Goal: Use online tool/utility: Utilize a website feature to perform a specific function

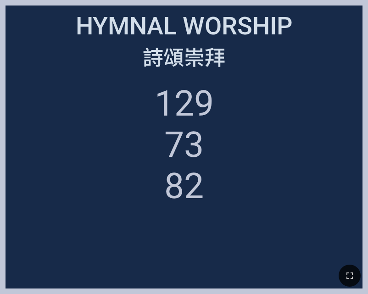
drag, startPoint x: 348, startPoint y: 275, endPoint x: 427, endPoint y: 329, distance: 95.1
click at [348, 275] on icon "button" at bounding box center [349, 275] width 11 height 11
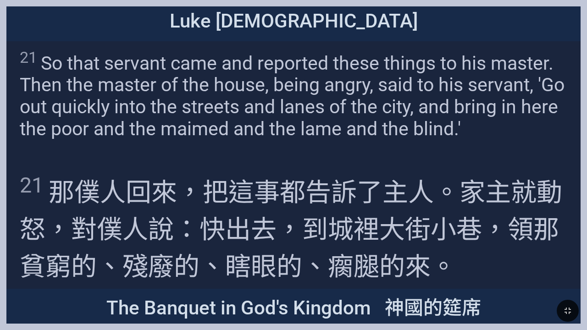
drag, startPoint x: 379, startPoint y: 246, endPoint x: 374, endPoint y: 245, distance: 5.2
click at [366, 246] on span "21 那 僕人 回來 ，把這事 都告訴 了主人 。家主 就 動怒 ，對僕人 說 ：快 出去 ，到 城裡 大街 小巷 ，領 那貧窮的 、殘廢的 、瞎眼的 、瘸腿…" at bounding box center [293, 226] width 547 height 111
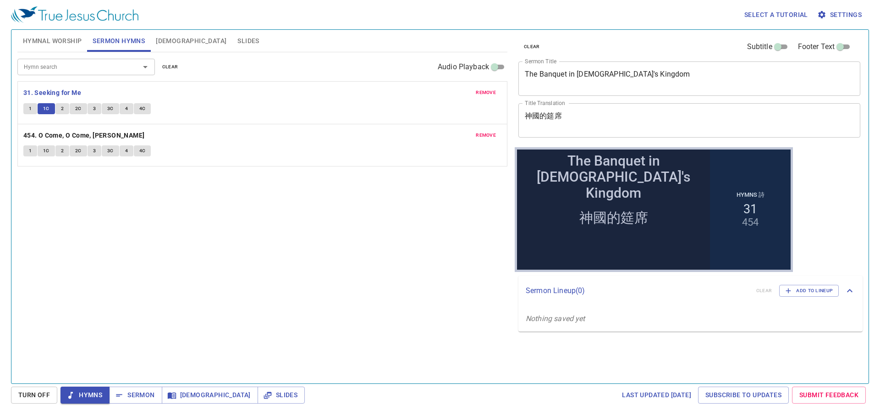
click at [62, 109] on span "2" at bounding box center [62, 108] width 3 height 8
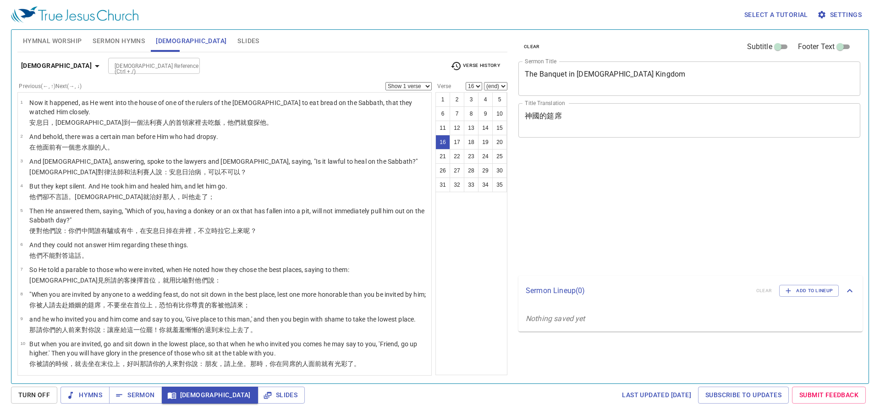
select select "16"
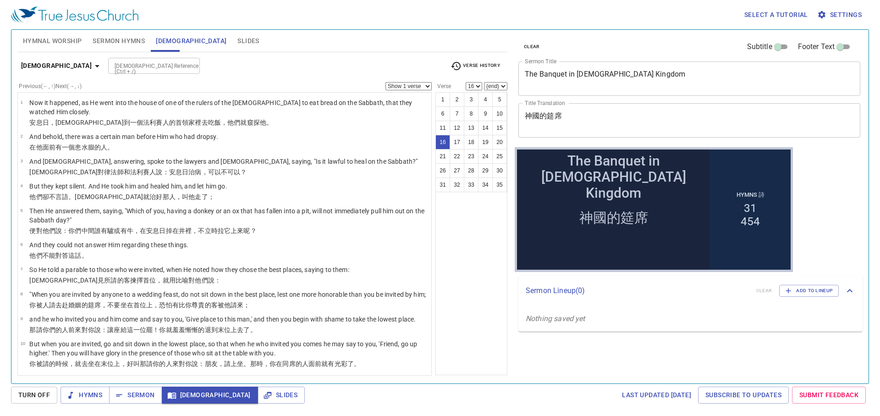
scroll to position [272, 0]
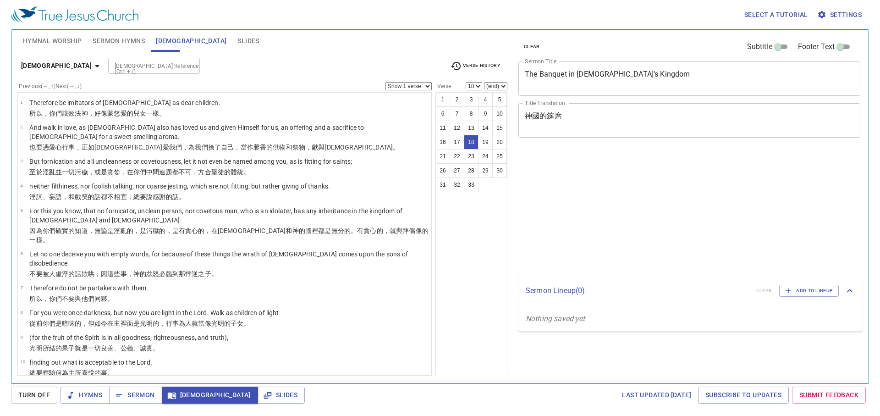
select select "18"
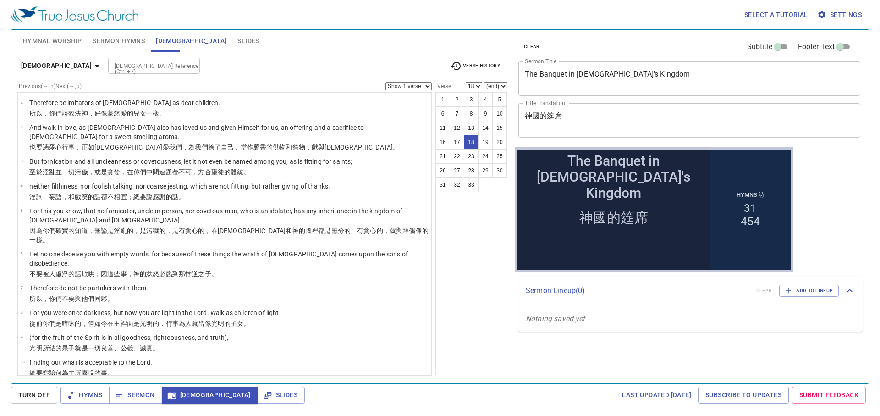
scroll to position [305, 0]
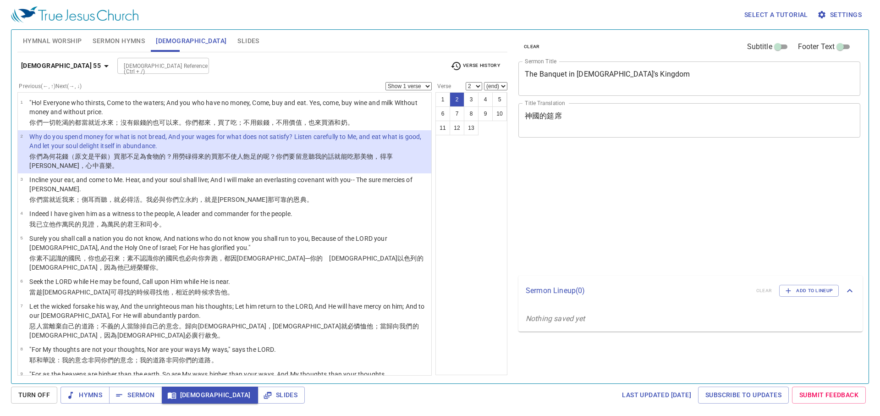
select select "2"
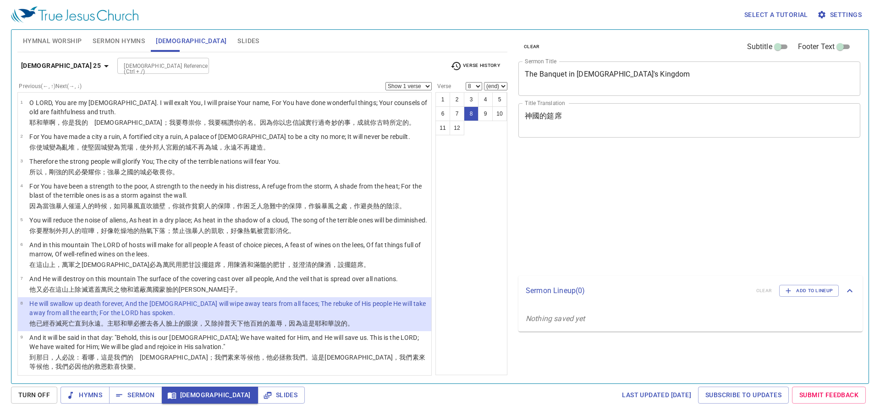
select select "8"
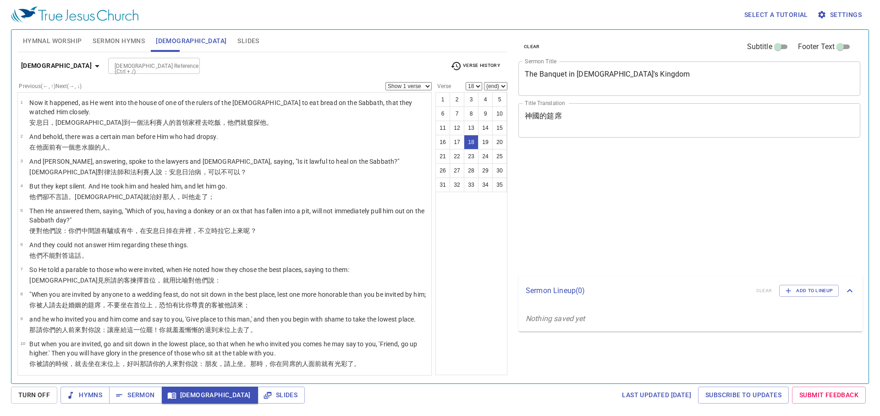
select select "18"
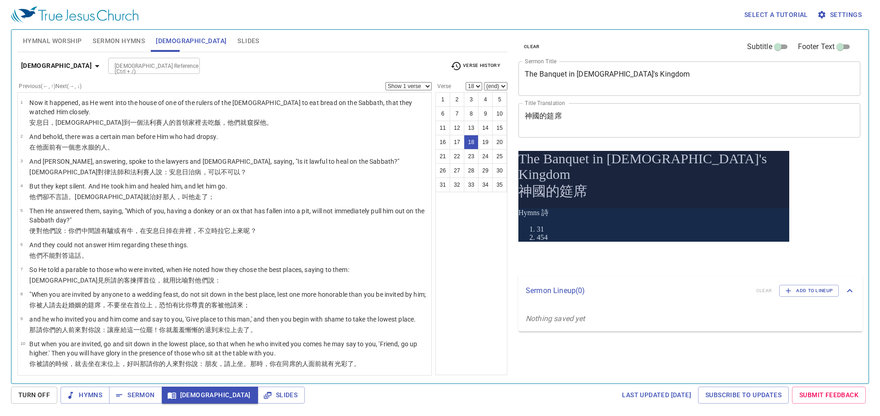
click at [499, 283] on div "1 2 3 4 5 6 7 8 9 10 11 12 13 14 15 16 17 18 19 20 21 22 23 24 25 26 27 28 29 3…" at bounding box center [471, 233] width 72 height 283
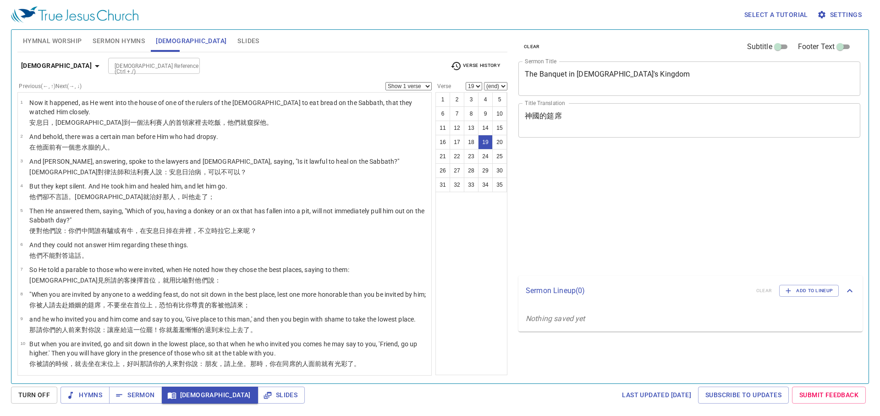
select select "19"
select select "21"
select select "22"
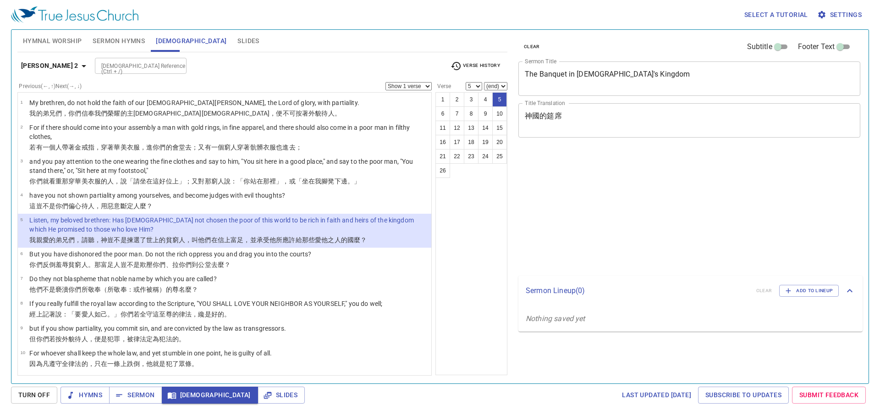
select select "5"
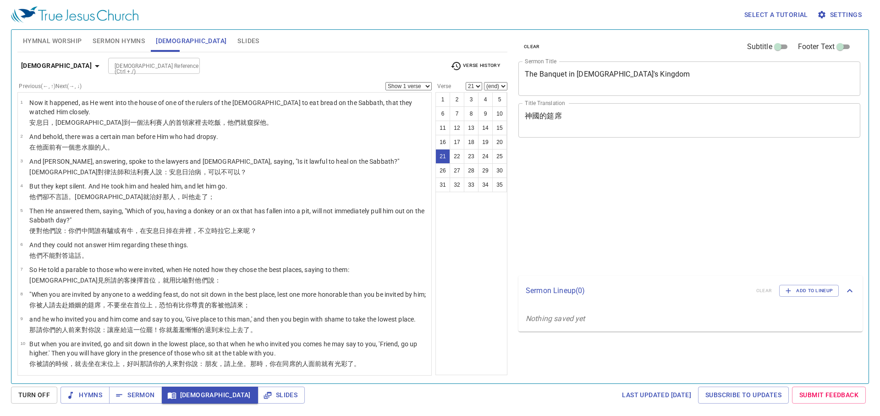
select select "21"
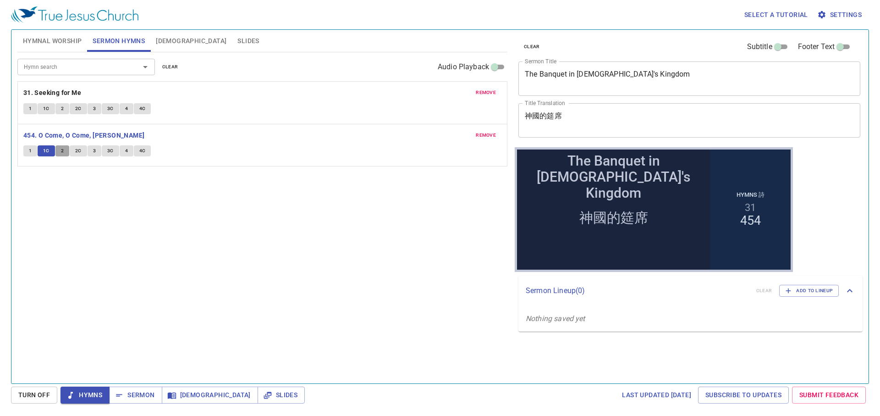
click at [61, 150] on span "2" at bounding box center [62, 151] width 3 height 8
